Goal: Task Accomplishment & Management: Manage account settings

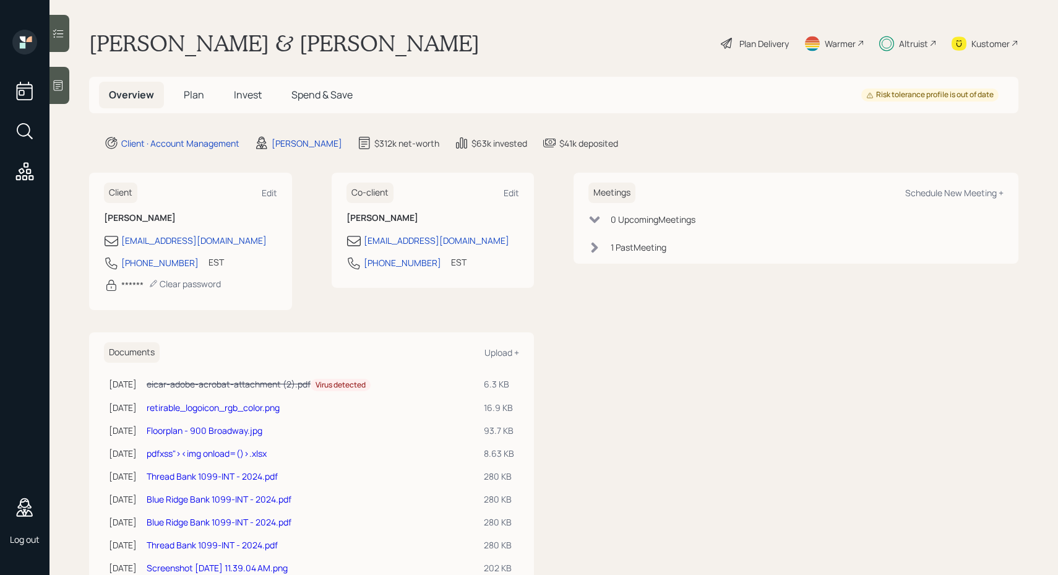
click at [187, 88] on span "Plan" at bounding box center [194, 95] width 20 height 14
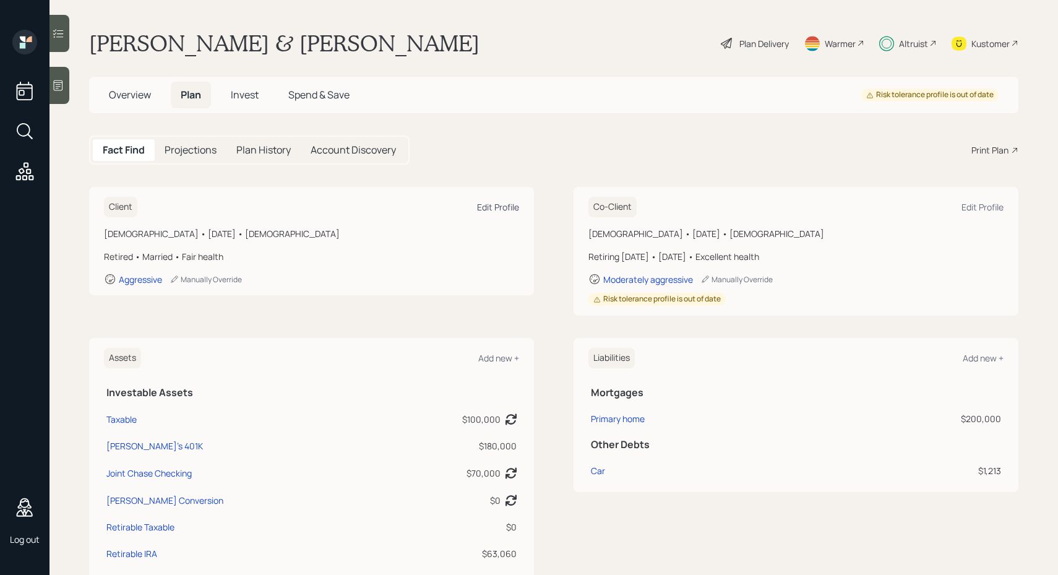
click at [501, 209] on div "Edit Profile" at bounding box center [498, 207] width 42 height 12
select select "fair"
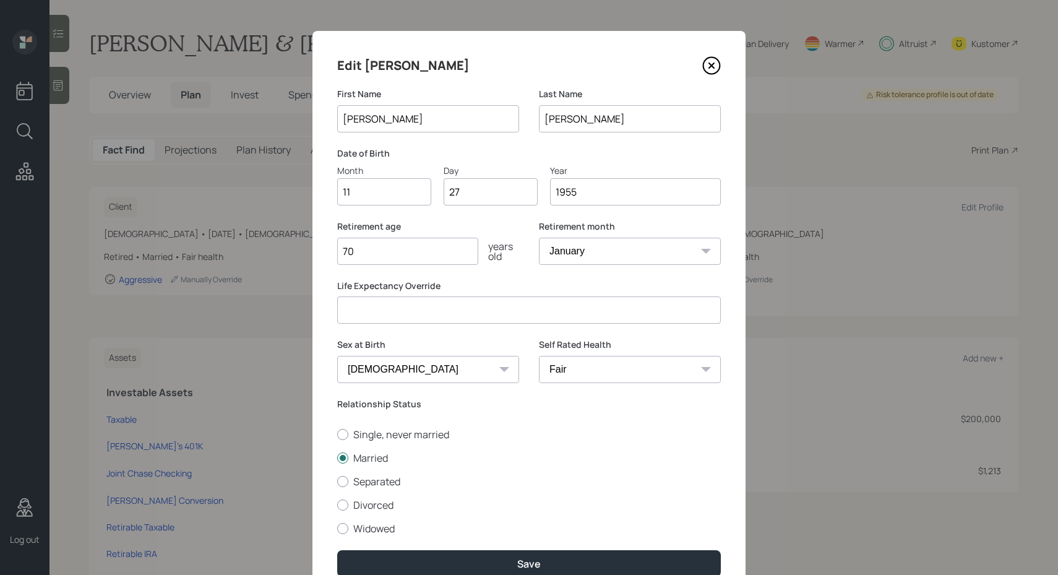
click at [594, 192] on input "1955" at bounding box center [635, 191] width 171 height 27
type input "1960"
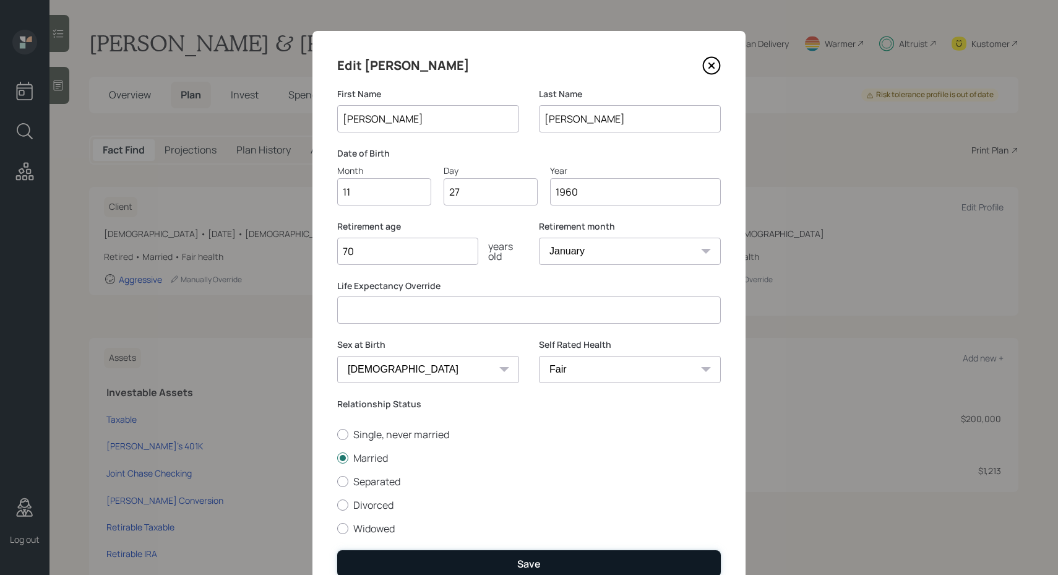
click at [512, 553] on button "Save" at bounding box center [528, 563] width 383 height 27
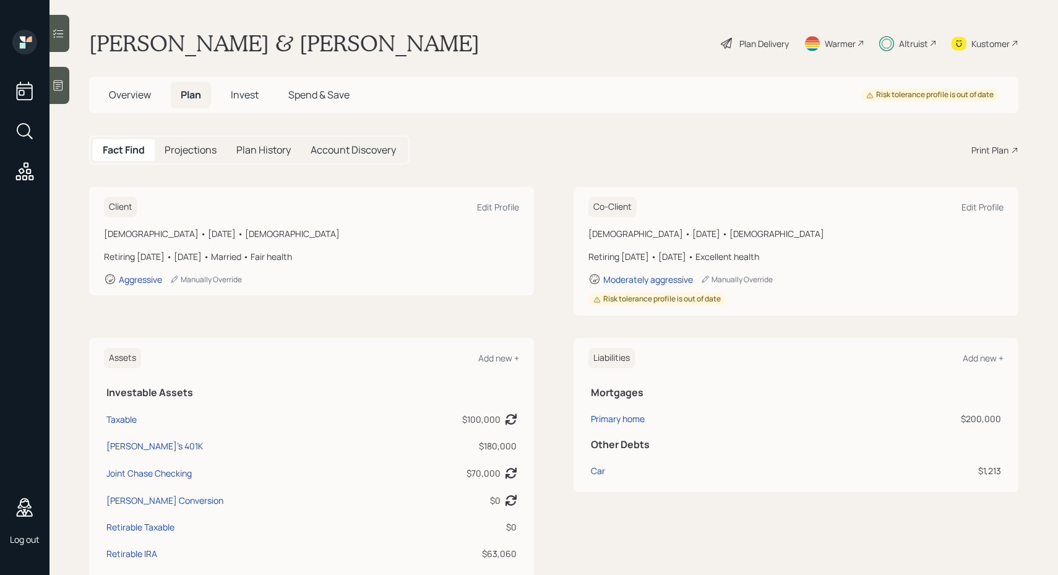
click at [974, 213] on div "Co-Client Edit Profile" at bounding box center [795, 207] width 415 height 20
click at [739, 49] on div "Plan Delivery" at bounding box center [754, 43] width 71 height 27
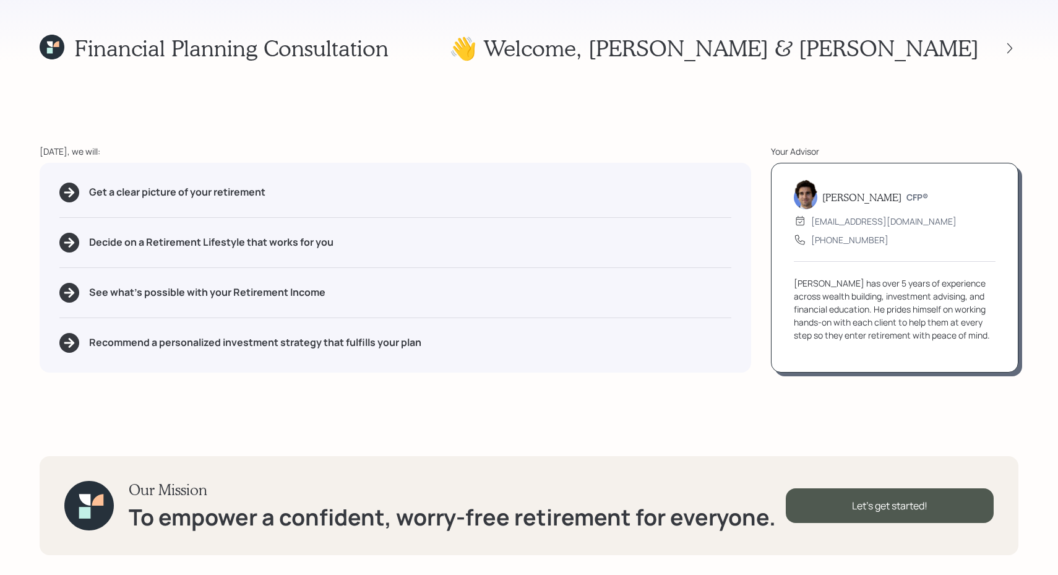
click at [1006, 328] on div "[PERSON_NAME] CFP® [EMAIL_ADDRESS][DOMAIN_NAME] [PHONE_NUMBER] [PERSON_NAME] ha…" at bounding box center [894, 268] width 247 height 210
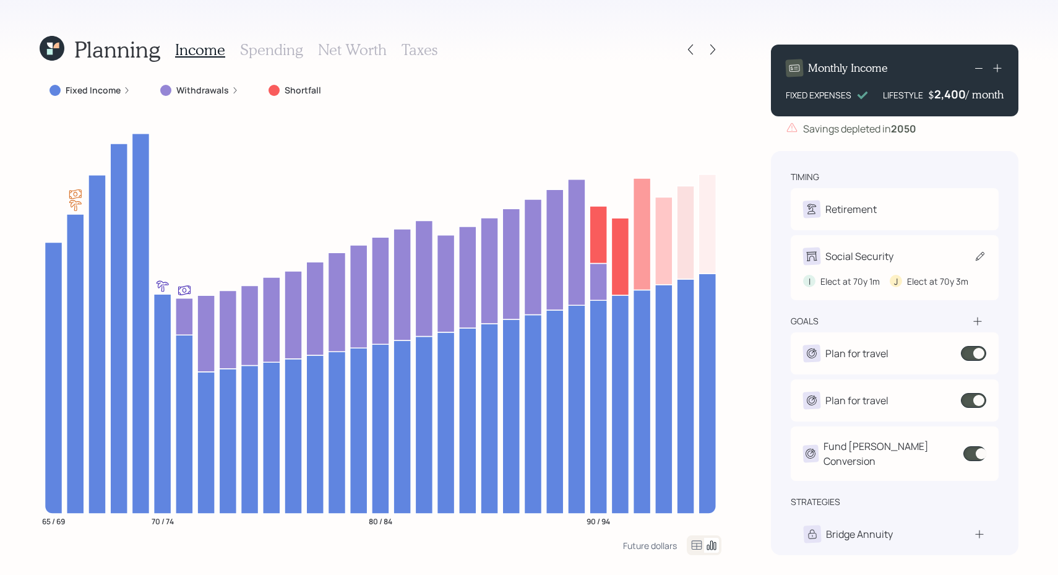
click at [947, 266] on div "I Elect at 70y 1m J Elect at 70y 3m" at bounding box center [894, 276] width 183 height 23
select select "3"
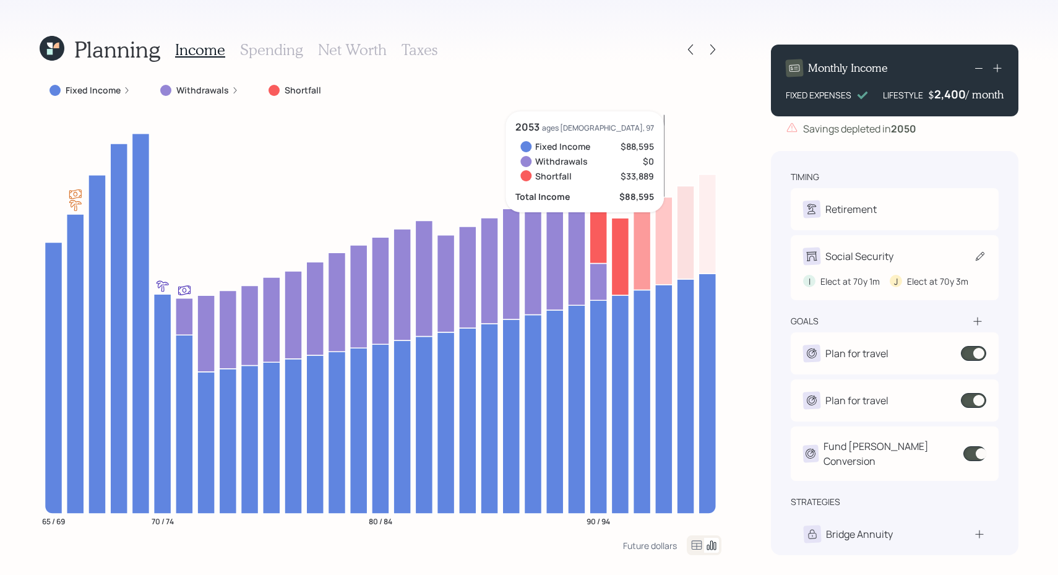
click at [863, 266] on div "I Elect at 70y 1m J Elect at 70y 3m" at bounding box center [894, 276] width 183 height 23
select select "3"
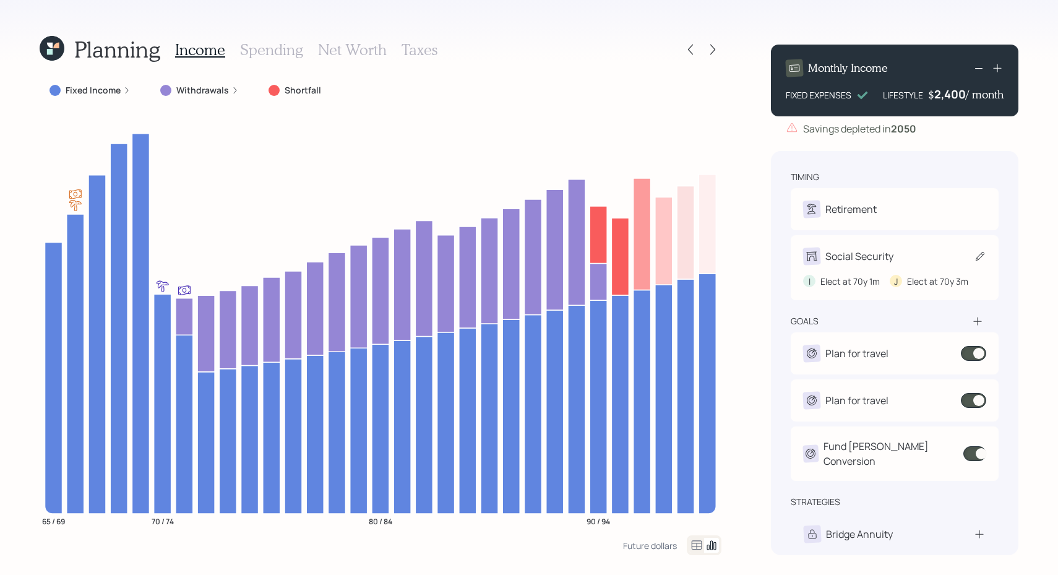
click at [893, 267] on div "I Elect at 70y 1m J Elect at 70y 3m" at bounding box center [894, 276] width 183 height 23
select select "3"
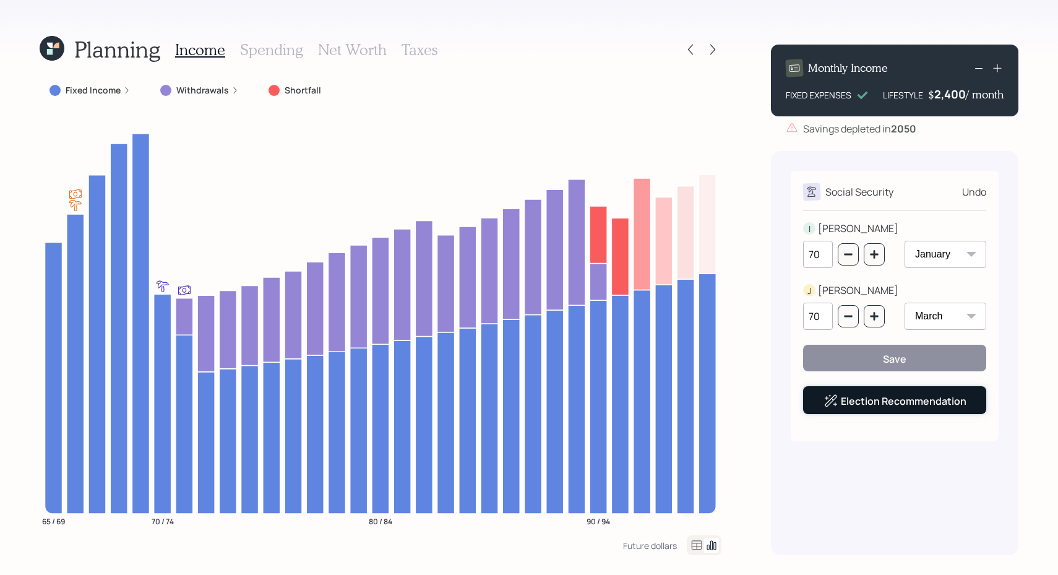
click at [879, 404] on div "Election Recommendation" at bounding box center [894, 400] width 143 height 15
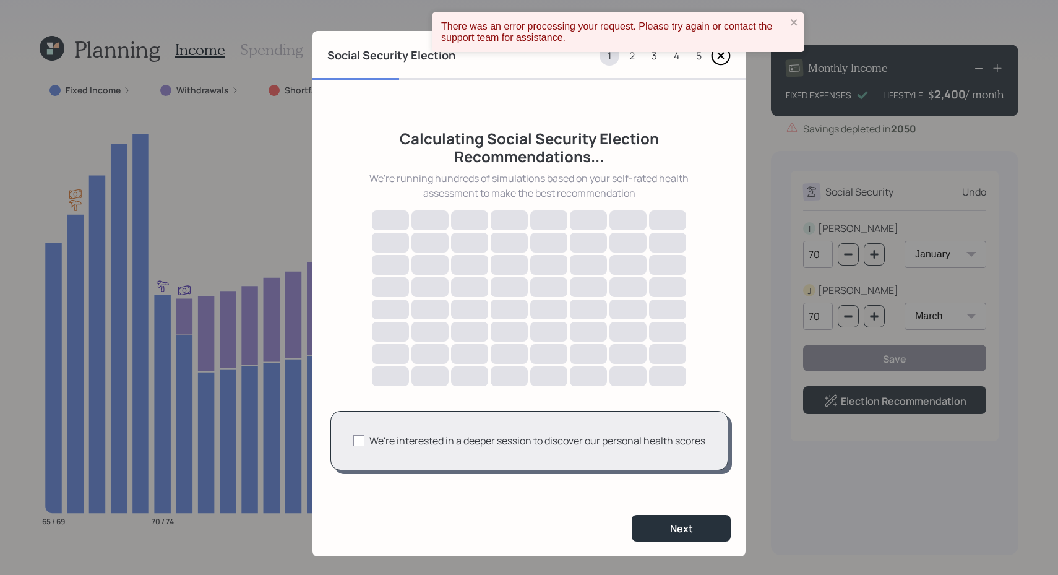
click at [720, 60] on icon at bounding box center [721, 56] width 20 height 20
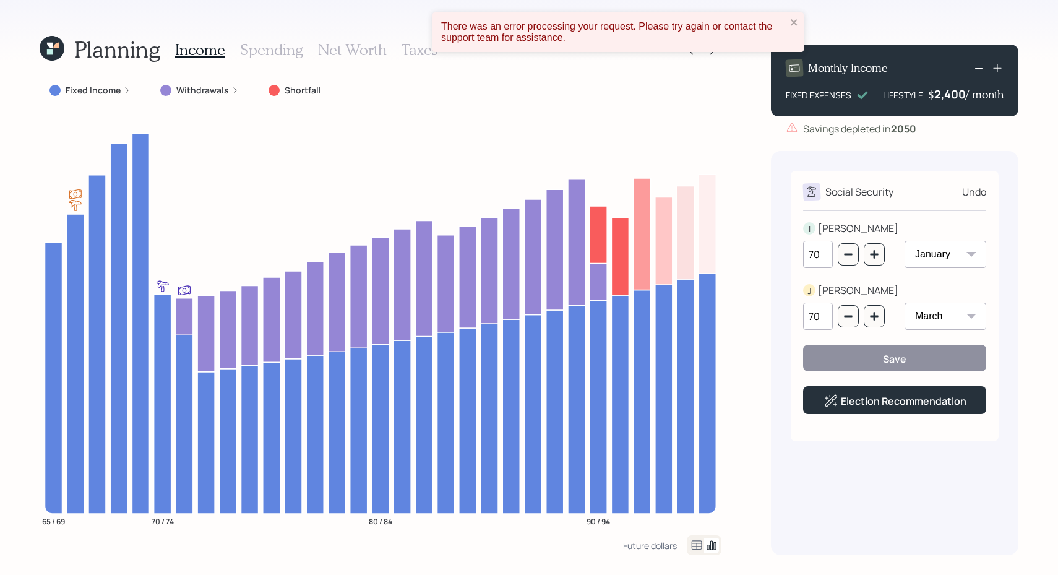
click at [359, 92] on div "Fixed Income Withdrawals Shortfall" at bounding box center [381, 90] width 682 height 22
click at [59, 48] on icon at bounding box center [52, 48] width 25 height 25
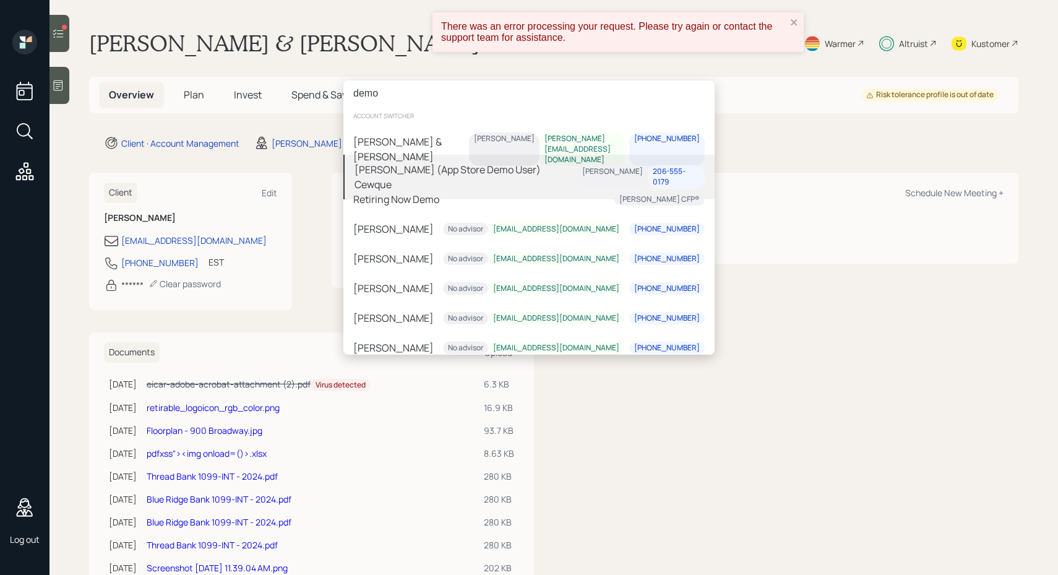
type input "demo"
click at [413, 172] on div "[PERSON_NAME] (App Store Demo User) Cewque" at bounding box center [465, 177] width 223 height 30
